Goal: Task Accomplishment & Management: Manage account settings

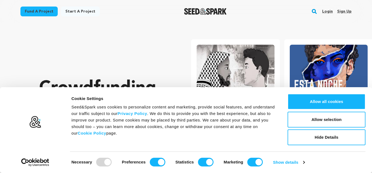
scroll to position [0, 98]
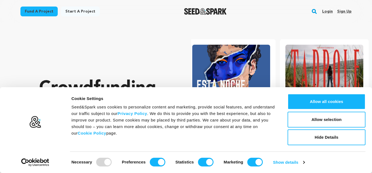
click at [346, 11] on link "Sign up" at bounding box center [344, 11] width 14 height 9
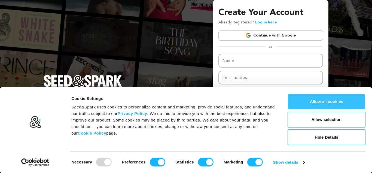
scroll to position [0, 0]
click at [333, 107] on button "Allow all cookies" at bounding box center [327, 102] width 78 height 16
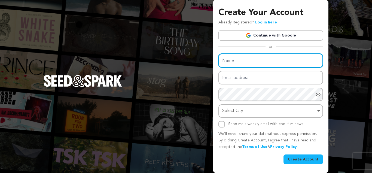
click at [268, 59] on input "Name" at bounding box center [271, 61] width 105 height 14
type input "Globe Max Web Solutions"
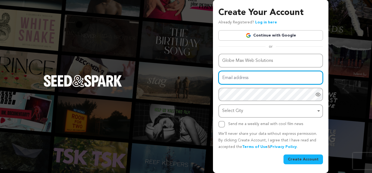
click at [248, 83] on input "Email address" at bounding box center [271, 78] width 105 height 14
click at [248, 75] on input "Email address" at bounding box center [271, 78] width 105 height 14
paste input "[EMAIL_ADDRESS][DOMAIN_NAME]"
type input "[EMAIL_ADDRESS][DOMAIN_NAME]"
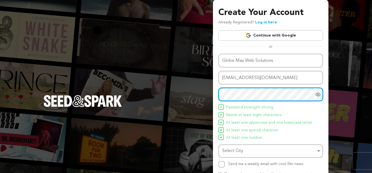
scroll to position [40, 0]
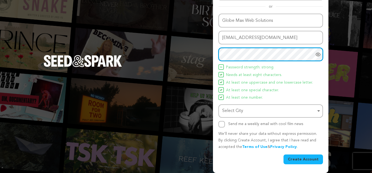
click at [281, 113] on div "Select City Remove item" at bounding box center [269, 111] width 94 height 8
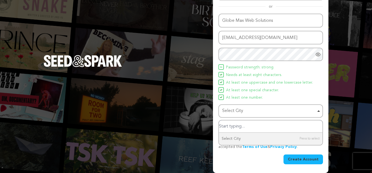
click at [289, 130] on input "Select City" at bounding box center [271, 126] width 104 height 12
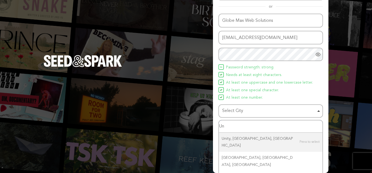
type input "U"
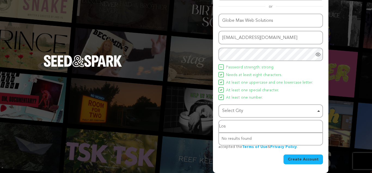
type input "Lo"
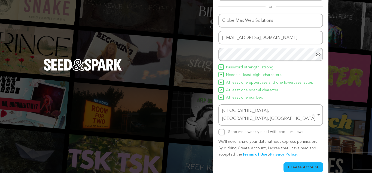
click at [250, 112] on div "Unityville, PA, USA Remove item" at bounding box center [269, 115] width 94 height 16
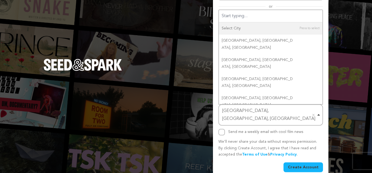
click at [250, 112] on div "Unityville, PA, USA Remove item" at bounding box center [269, 115] width 94 height 16
type input "SC"
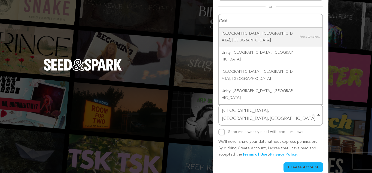
type input "Califo"
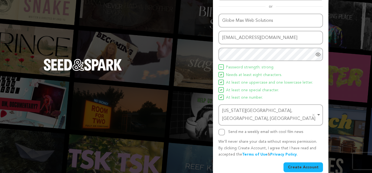
click at [293, 162] on button "Create Account" at bounding box center [304, 167] width 40 height 10
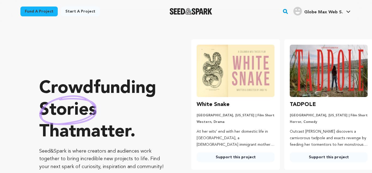
click at [323, 15] on h4 "Globe Max Web S." at bounding box center [323, 12] width 39 height 7
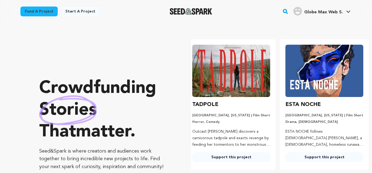
click at [323, 15] on h4 "Globe Max Web S." at bounding box center [323, 12] width 39 height 7
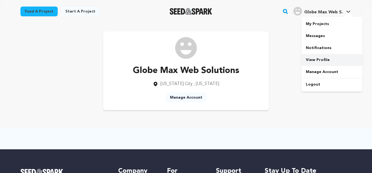
click at [326, 59] on link "View Profile" at bounding box center [332, 60] width 61 height 12
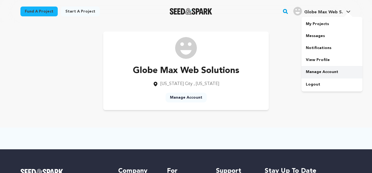
click at [324, 72] on link "Manage Account" at bounding box center [332, 72] width 61 height 12
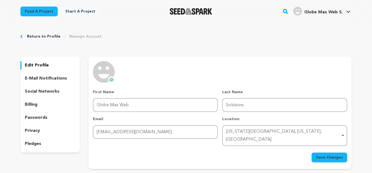
click at [111, 80] on icon at bounding box center [111, 79] width 4 height 4
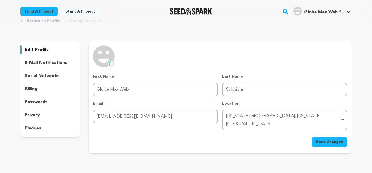
scroll to position [16, 0]
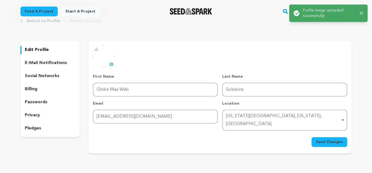
click at [326, 139] on span "Save Changes" at bounding box center [329, 141] width 27 height 5
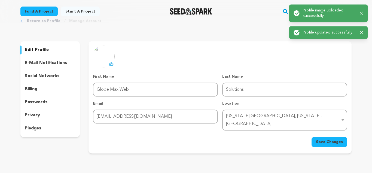
click at [46, 79] on p "social networks" at bounding box center [42, 76] width 35 height 7
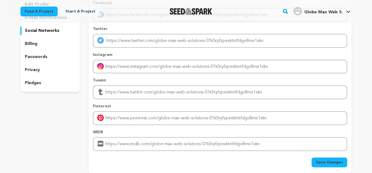
scroll to position [3, 0]
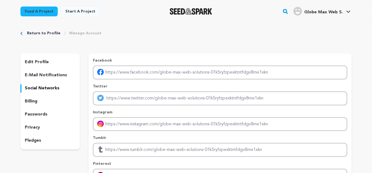
click at [46, 66] on div "edit profile" at bounding box center [49, 62] width 59 height 9
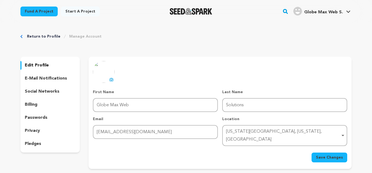
click at [54, 94] on p "social networks" at bounding box center [42, 91] width 35 height 7
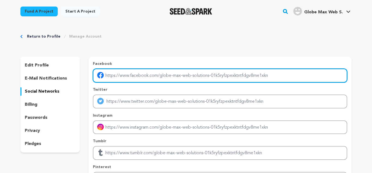
paste input "https://www.globemaxwebsolutions.com/"
click at [177, 79] on input "https://www.globemaxwebsolutions.com/" at bounding box center [220, 76] width 254 height 14
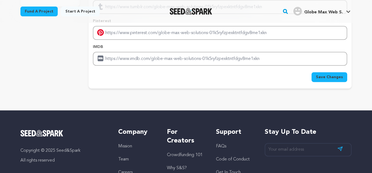
scroll to position [145, 0]
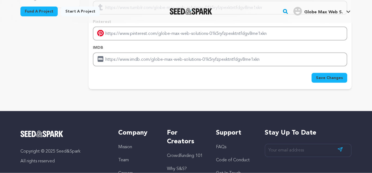
type input "https://www.globemaxwebsolutions.com/"
click at [341, 80] on span "Save Changes" at bounding box center [329, 77] width 27 height 5
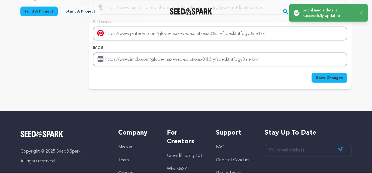
scroll to position [0, 0]
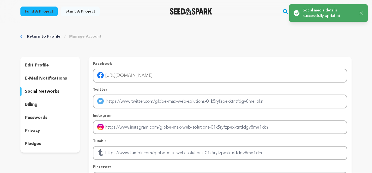
click at [59, 37] on div "Return to Profile" at bounding box center [47, 36] width 40 height 5
click at [55, 37] on link "Return to Profile" at bounding box center [44, 36] width 34 height 5
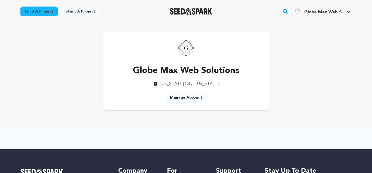
click at [0, 105] on main "Fund a project Start a project Search" at bounding box center [186, 146] width 372 height 293
click at [0, 81] on main "Fund a project Start a project Search" at bounding box center [186, 146] width 372 height 293
